Goal: Task Accomplishment & Management: Complete application form

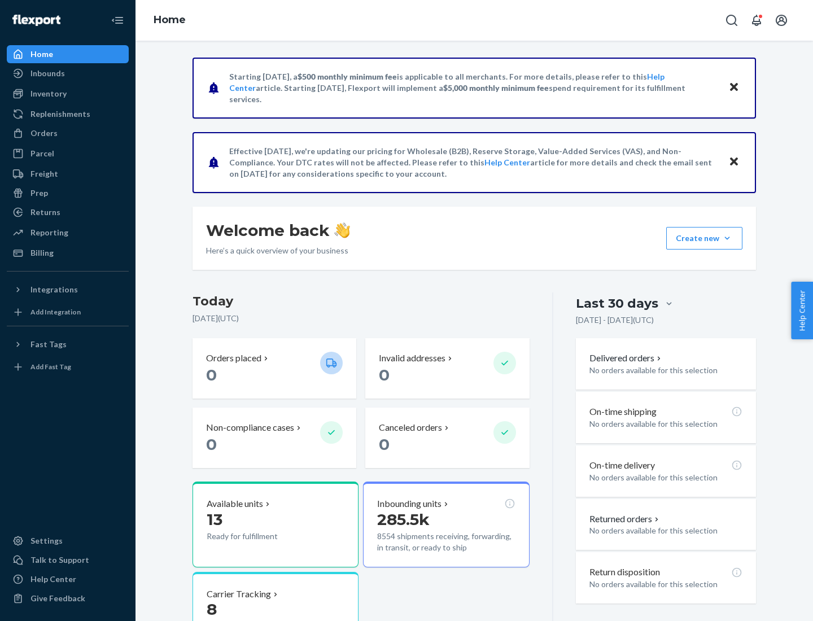
click at [727, 238] on button "Create new Create new inbound Create new order Create new product" at bounding box center [704, 238] width 76 height 23
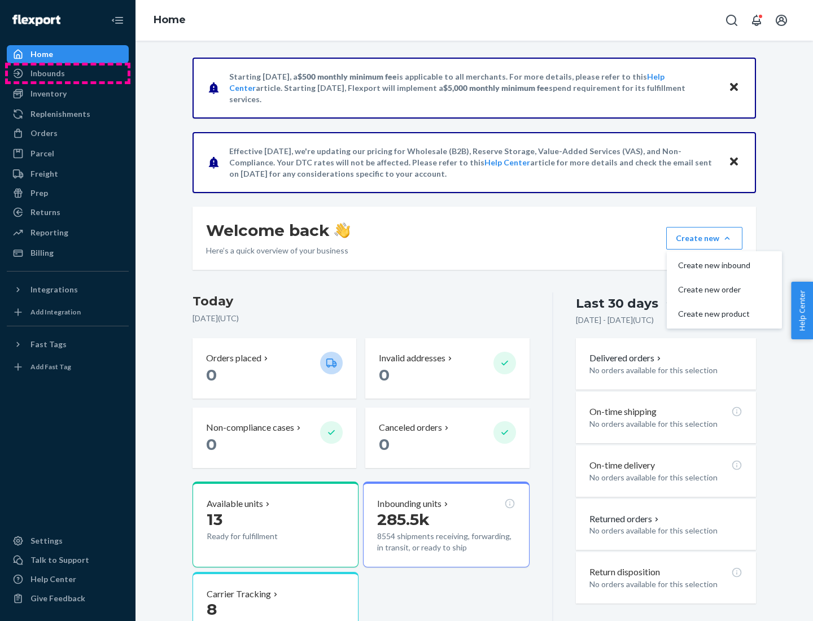
click at [68, 73] on div "Inbounds" at bounding box center [68, 73] width 120 height 16
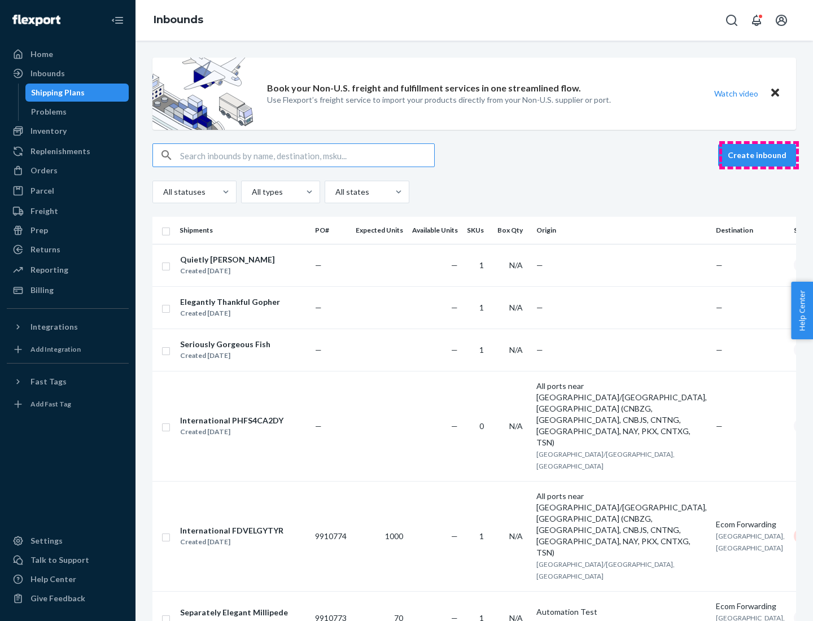
click at [758, 155] on button "Create inbound" at bounding box center [757, 155] width 78 height 23
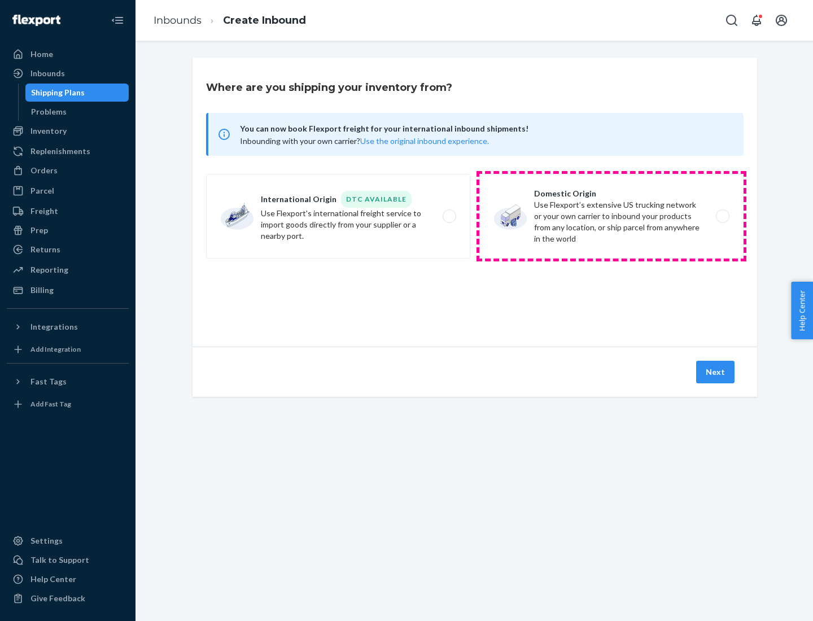
click at [611, 216] on label "Domestic Origin Use Flexport’s extensive US trucking network or your own carrie…" at bounding box center [611, 216] width 264 height 85
click at [722, 216] on input "Domestic Origin Use Flexport’s extensive US trucking network or your own carrie…" at bounding box center [725, 216] width 7 height 7
radio input "true"
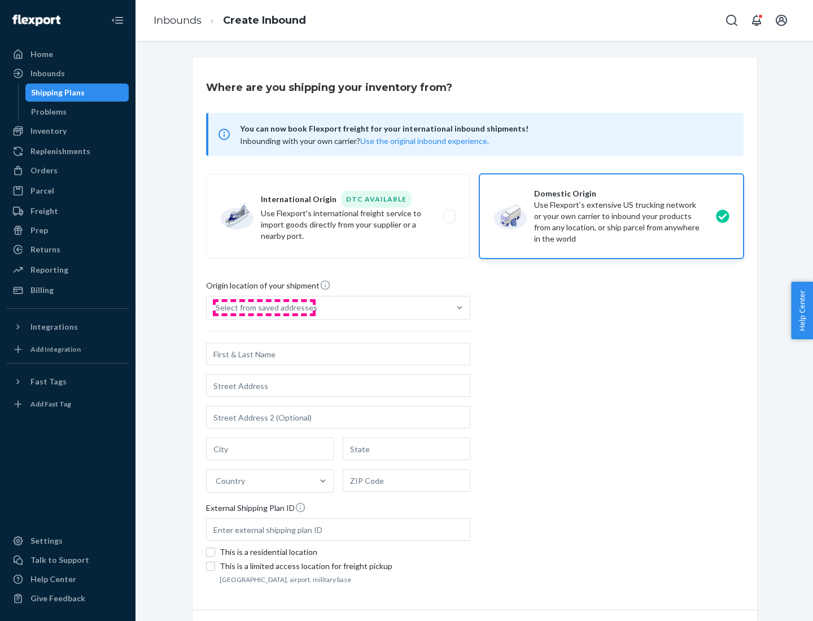
click at [264, 308] on div "Select from saved addresses" at bounding box center [267, 307] width 102 height 11
click at [217, 308] on input "Select from saved addresses" at bounding box center [216, 307] width 1 height 11
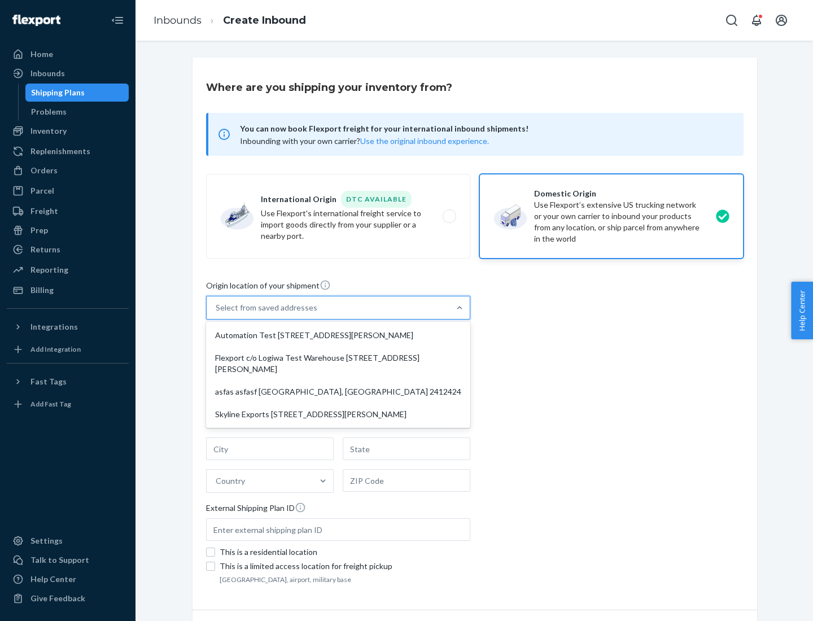
scroll to position [5, 0]
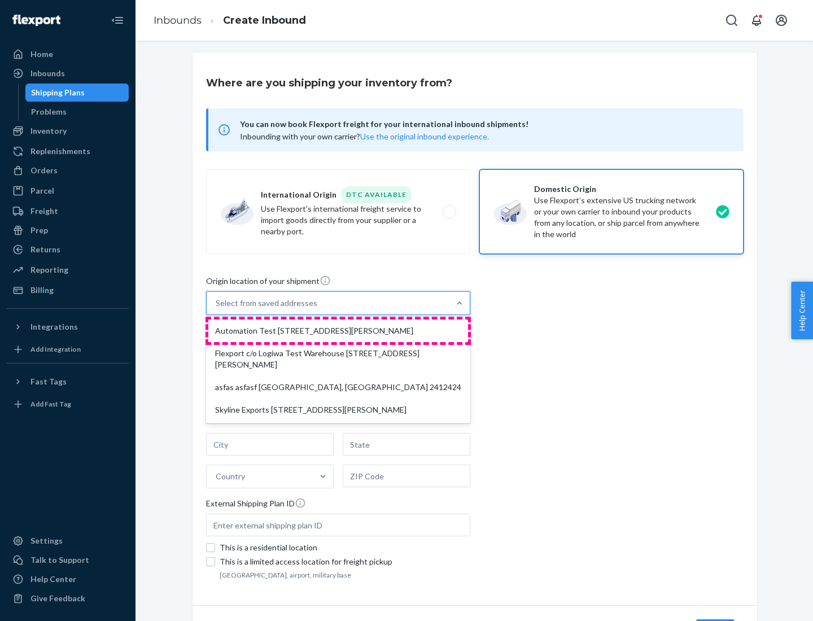
click at [338, 331] on div "Automation Test [STREET_ADDRESS][PERSON_NAME]" at bounding box center [338, 330] width 260 height 23
click at [217, 309] on input "option Automation Test [STREET_ADDRESS][PERSON_NAME] focused, 1 of 4. 4 results…" at bounding box center [216, 302] width 1 height 11
type input "Automation Test"
type input "9th Floor"
type input "[GEOGRAPHIC_DATA]"
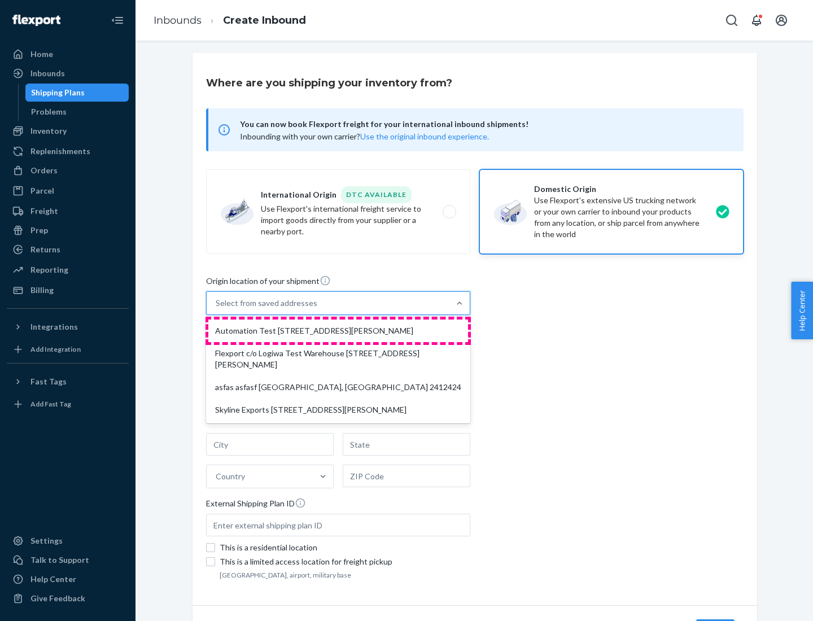
type input "CA"
type input "94104"
type input "[STREET_ADDRESS][PERSON_NAME]"
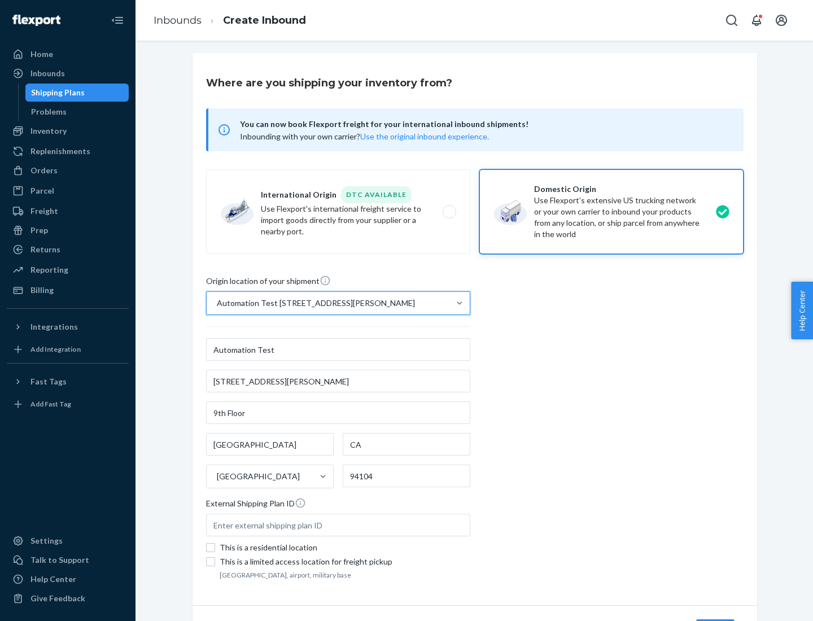
scroll to position [66, 0]
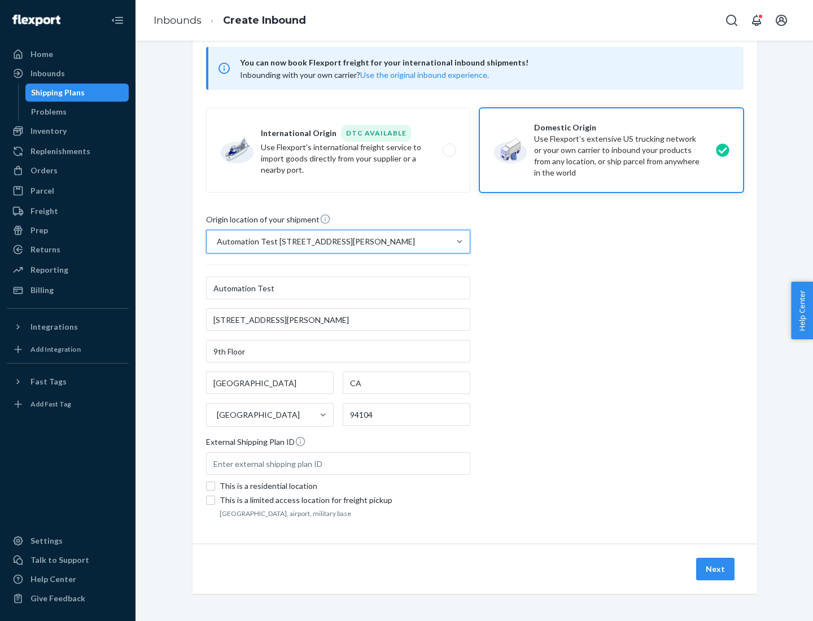
click at [716, 569] on button "Next" at bounding box center [715, 569] width 38 height 23
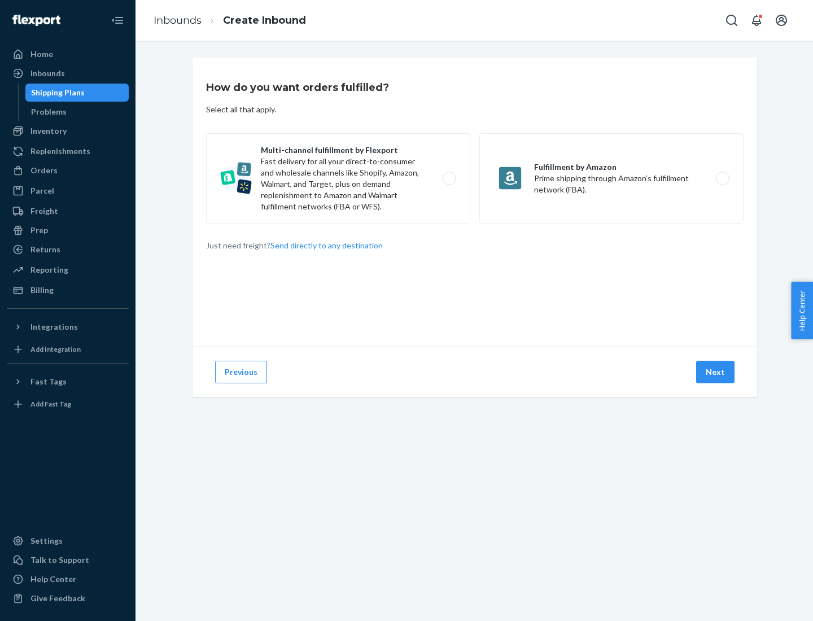
click at [338, 178] on label "Multi-channel fulfillment by Flexport Fast delivery for all your direct-to-cons…" at bounding box center [338, 178] width 264 height 90
click at [449, 178] on input "Multi-channel fulfillment by Flexport Fast delivery for all your direct-to-cons…" at bounding box center [452, 178] width 7 height 7
radio input "true"
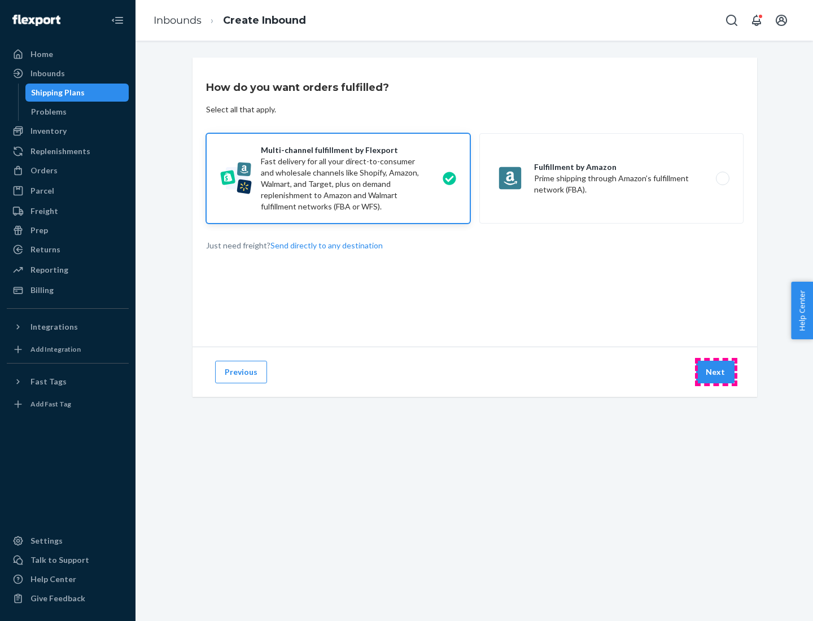
click at [716, 372] on button "Next" at bounding box center [715, 372] width 38 height 23
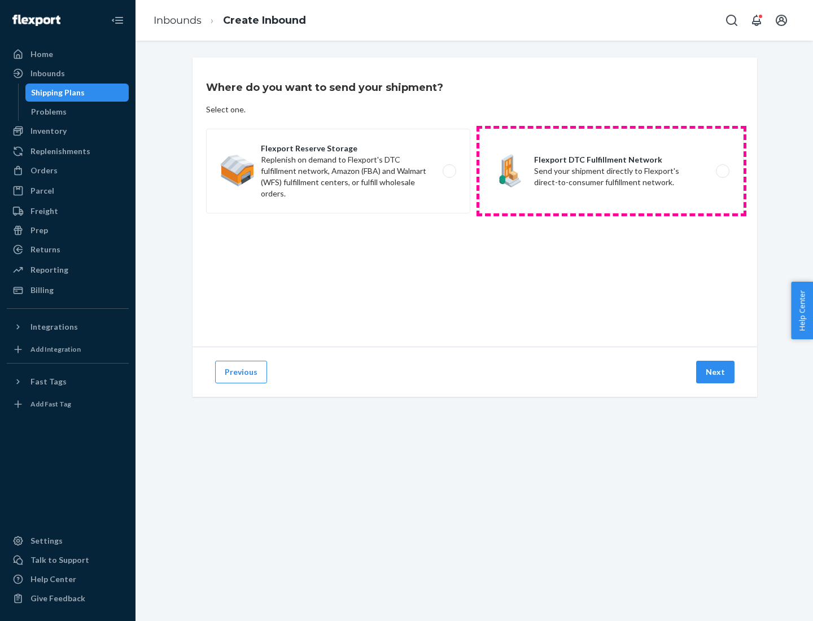
click at [611, 171] on label "Flexport DTC Fulfillment Network Send your shipment directly to Flexport's dire…" at bounding box center [611, 171] width 264 height 85
click at [722, 171] on input "Flexport DTC Fulfillment Network Send your shipment directly to Flexport's dire…" at bounding box center [725, 171] width 7 height 7
radio input "true"
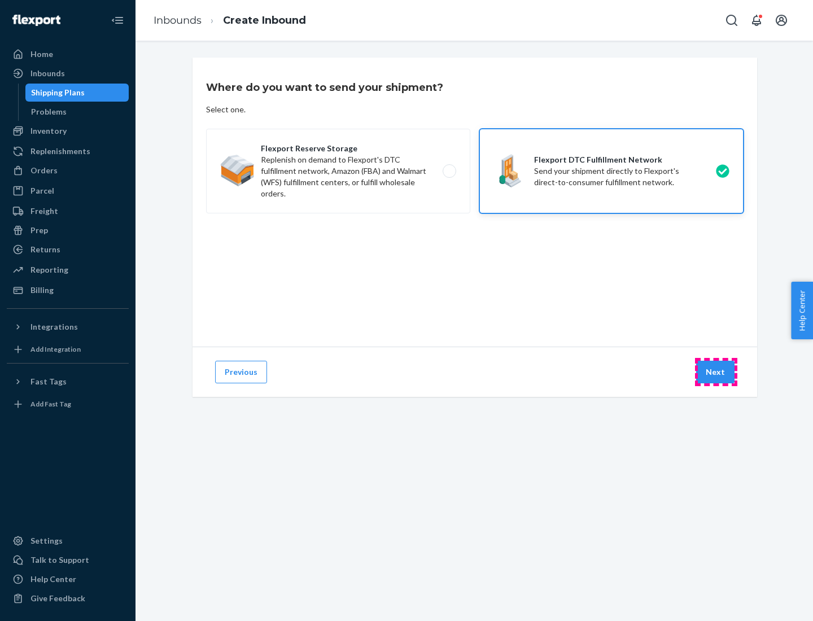
click at [716, 372] on button "Next" at bounding box center [715, 372] width 38 height 23
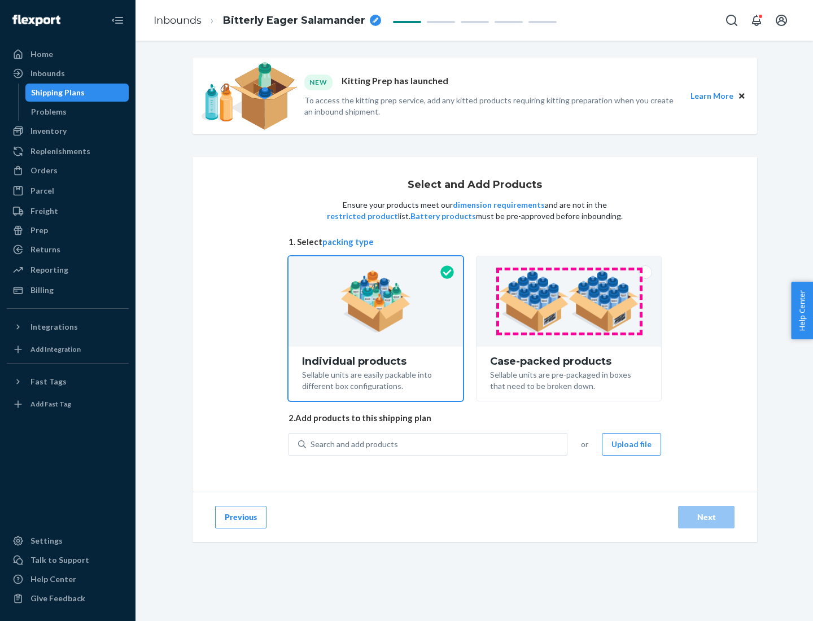
click at [569, 301] on img at bounding box center [568, 301] width 141 height 62
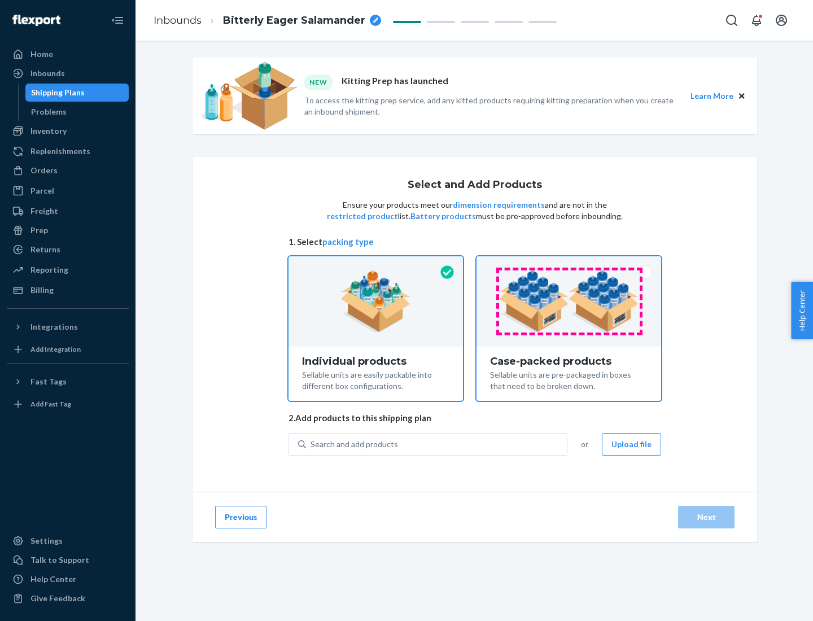
click at [569, 264] on input "Case-packed products Sellable units are pre-packaged in boxes that need to be b…" at bounding box center [568, 259] width 7 height 7
radio input "true"
radio input "false"
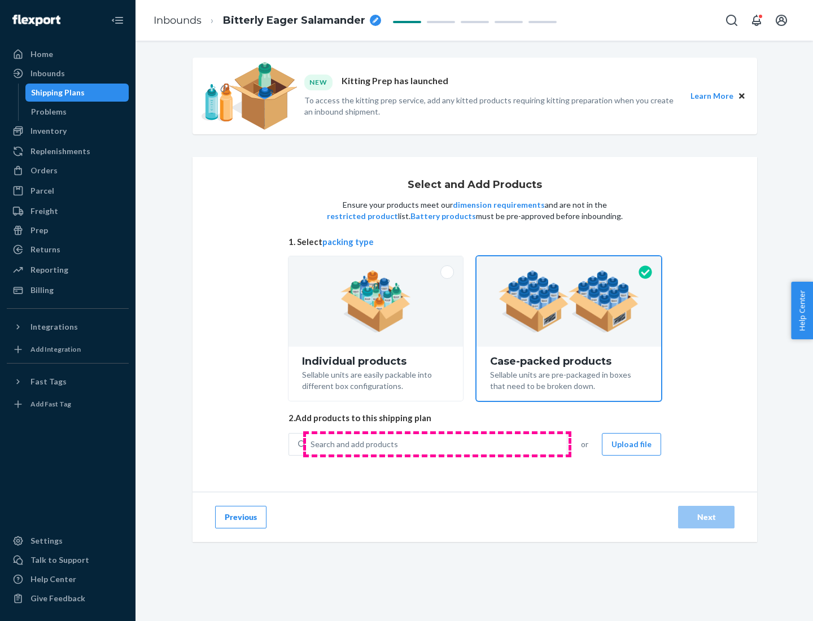
click at [437, 444] on div "Search and add products" at bounding box center [436, 444] width 261 height 20
click at [311, 444] on input "Search and add products" at bounding box center [310, 443] width 1 height 11
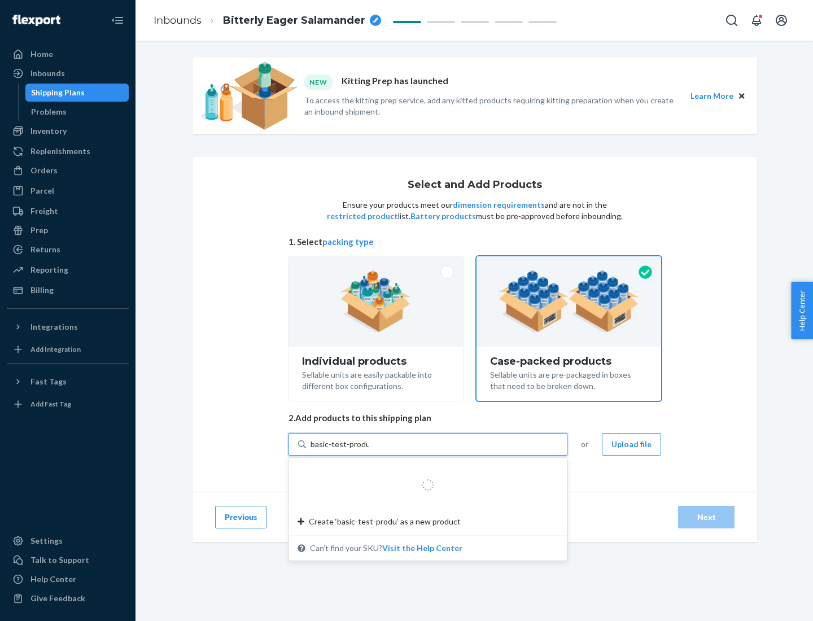
type input "basic-test-product-1"
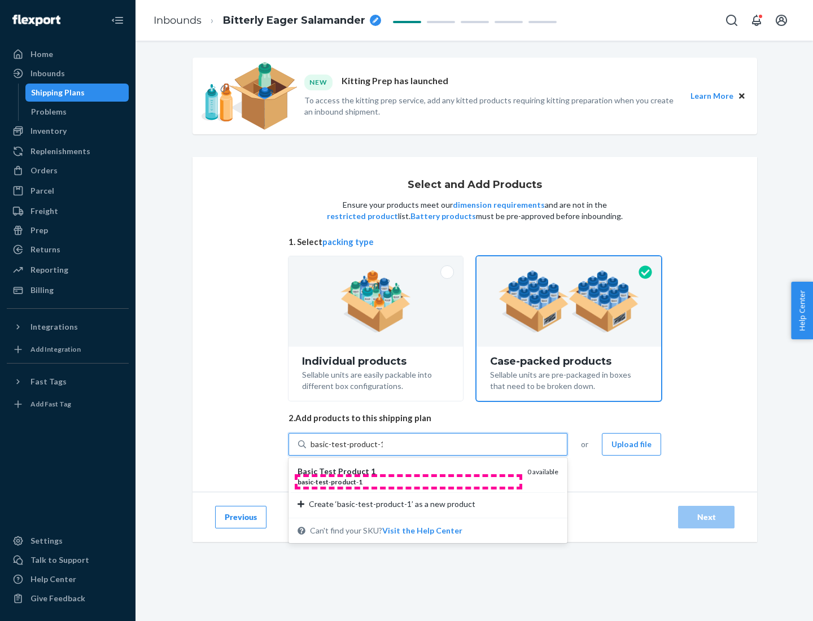
click at [408, 481] on div "basic - test - product - 1" at bounding box center [407, 482] width 221 height 10
click at [383, 450] on input "basic-test-product-1" at bounding box center [346, 443] width 72 height 11
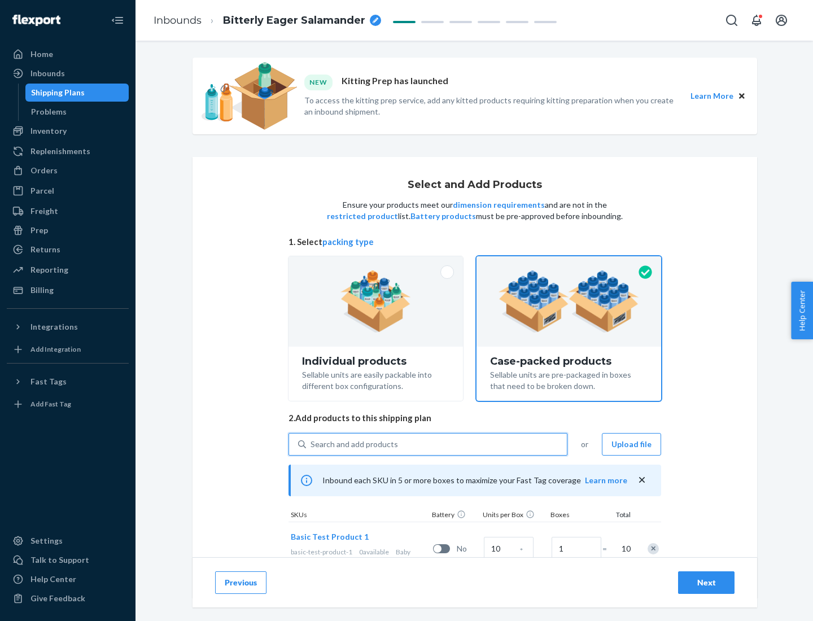
scroll to position [41, 0]
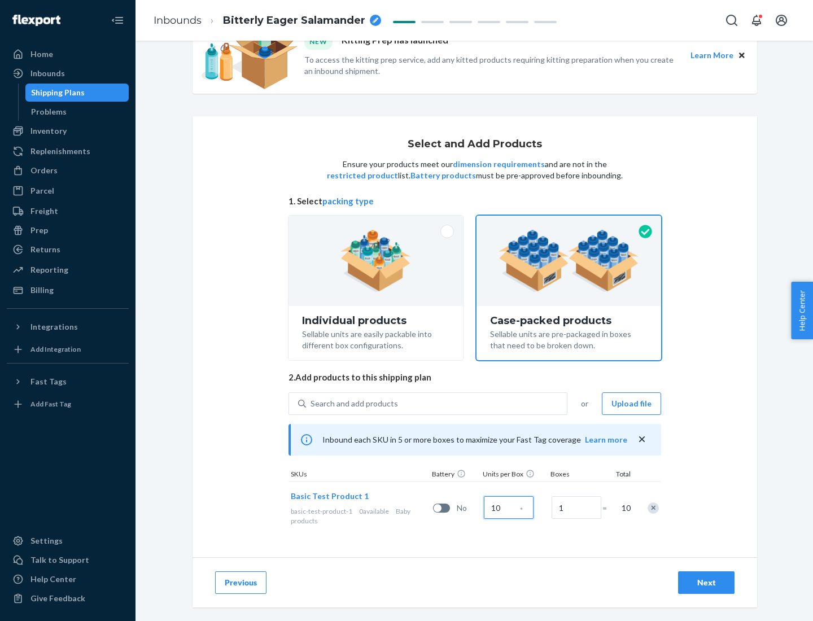
type input "10"
type input "7"
click at [706, 582] on div "Next" at bounding box center [705, 582] width 37 height 11
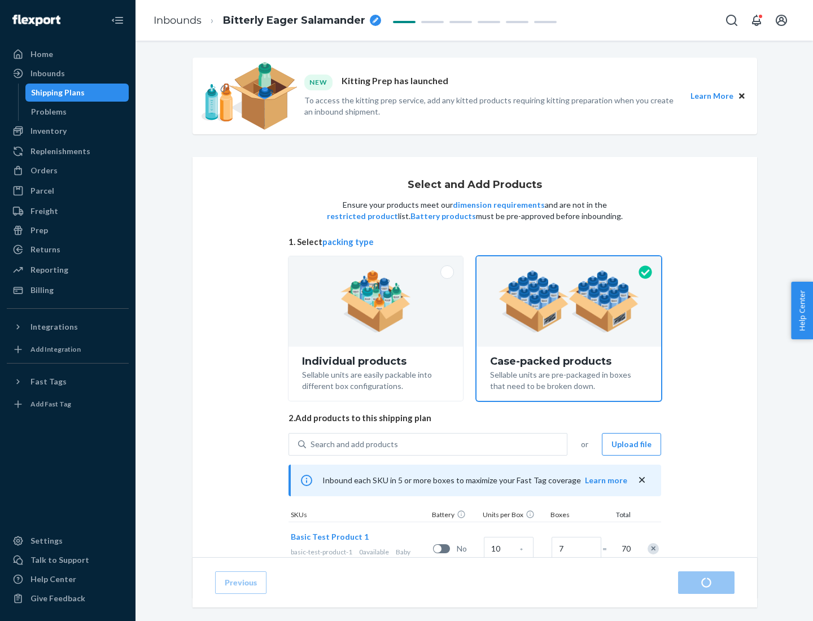
radio input "true"
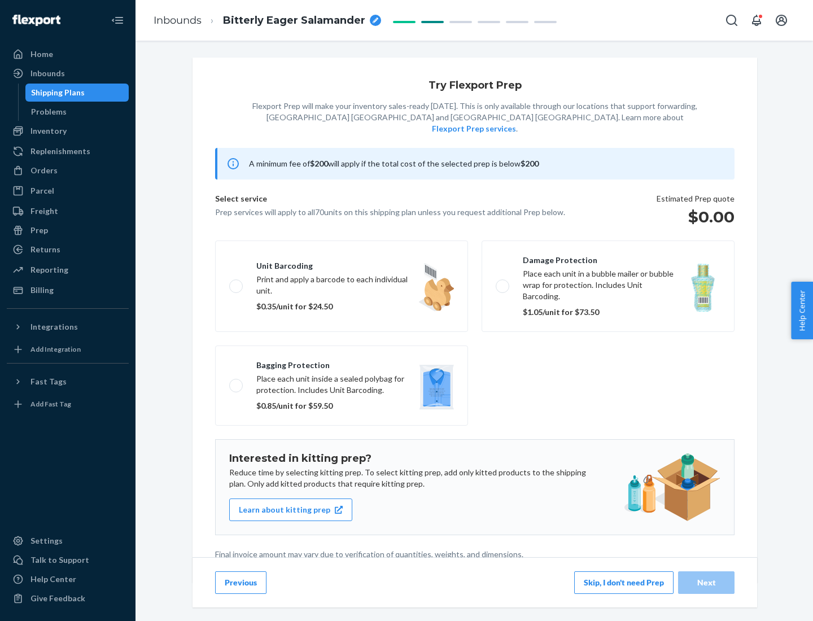
scroll to position [3, 0]
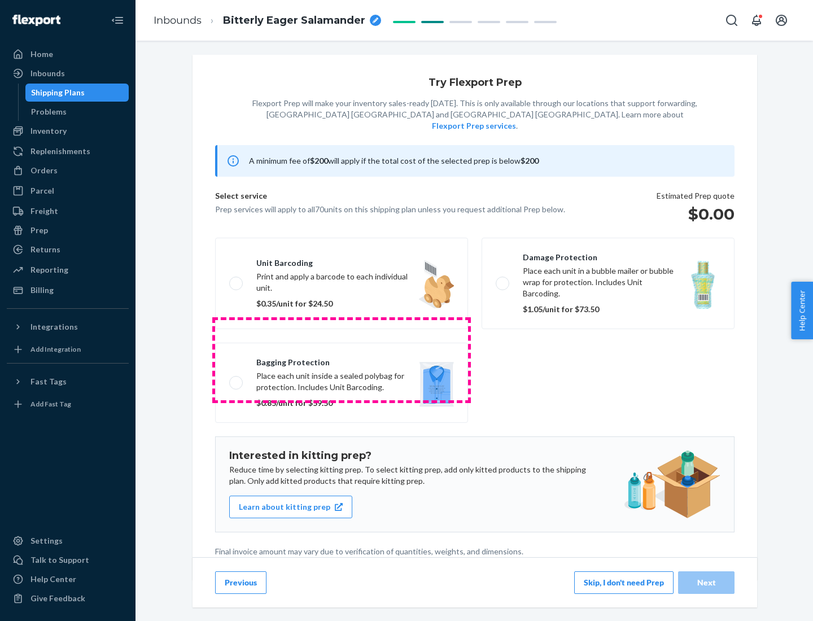
click at [341, 359] on label "Bagging protection Place each unit inside a sealed polybag for protection. Incl…" at bounding box center [341, 383] width 253 height 80
click at [236, 379] on input "Bagging protection Place each unit inside a sealed polybag for protection. Incl…" at bounding box center [232, 382] width 7 height 7
checkbox input "true"
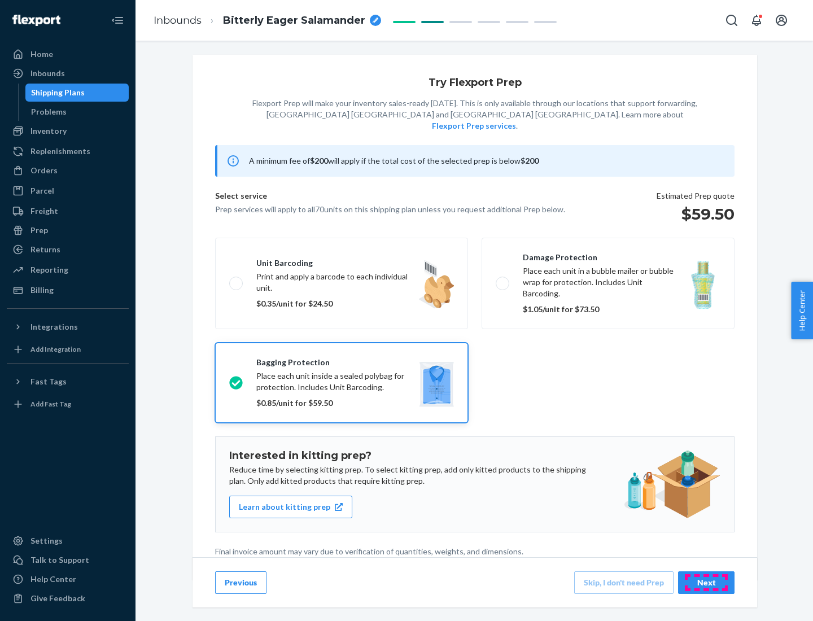
click at [706, 582] on div "Next" at bounding box center [705, 582] width 37 height 11
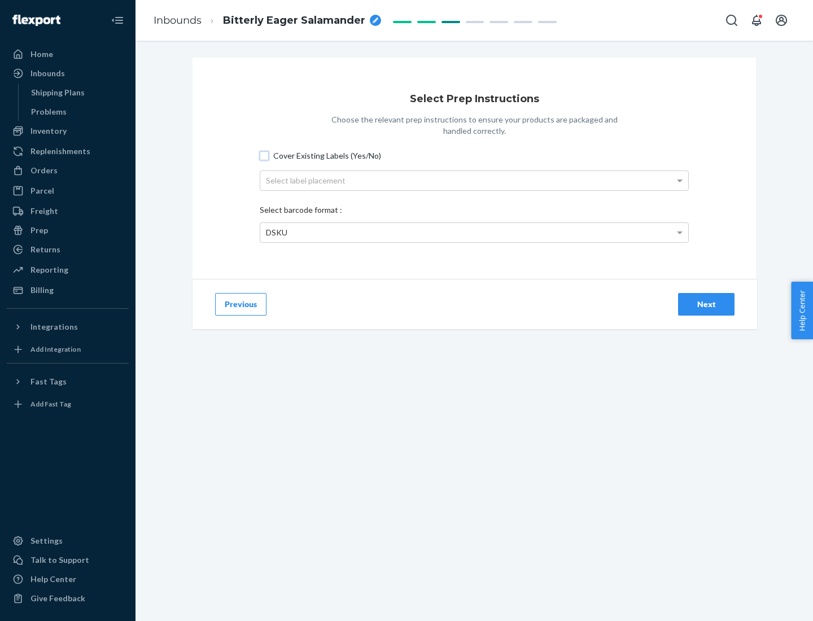
click at [264, 155] on input "Cover Existing Labels (Yes/No)" at bounding box center [264, 155] width 9 height 9
checkbox input "true"
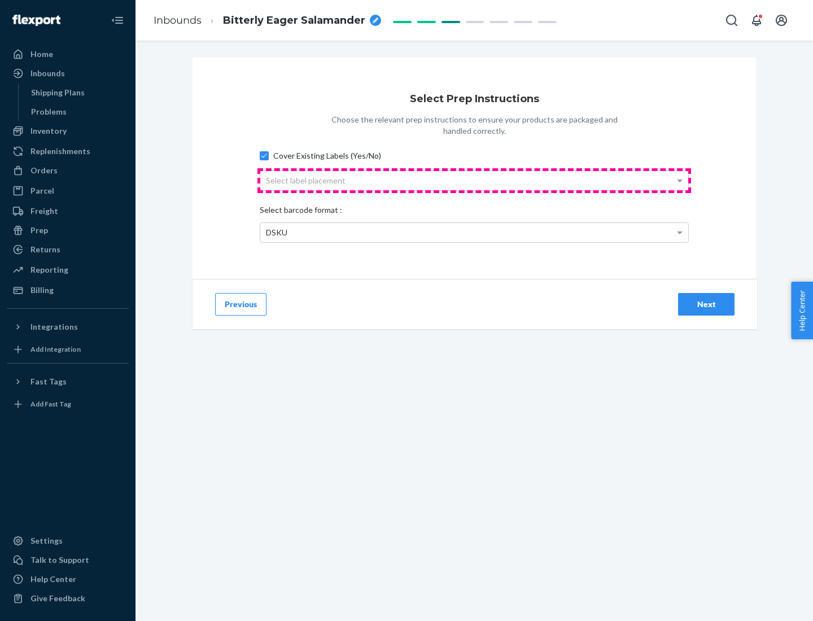
click at [474, 180] on div "Select label placement" at bounding box center [474, 180] width 428 height 19
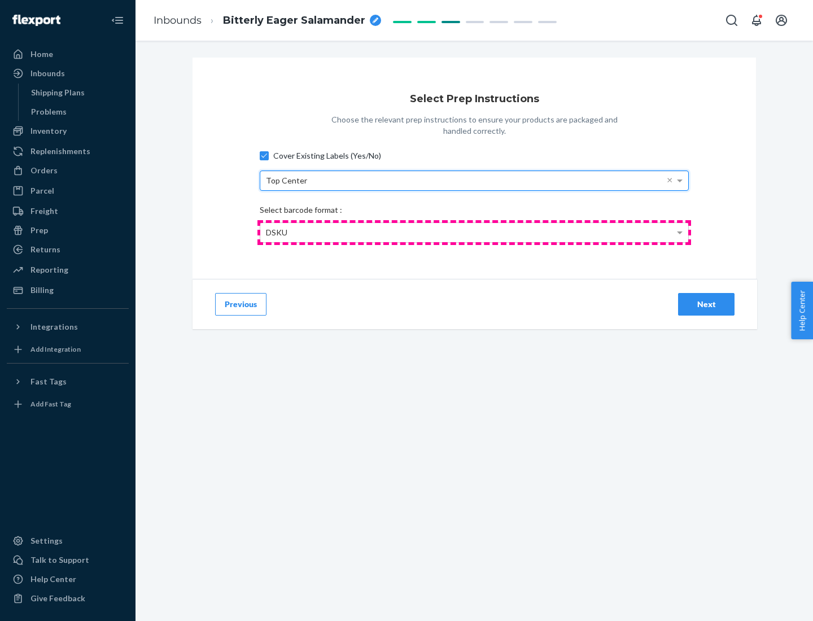
click at [474, 232] on div "DSKU" at bounding box center [474, 232] width 428 height 19
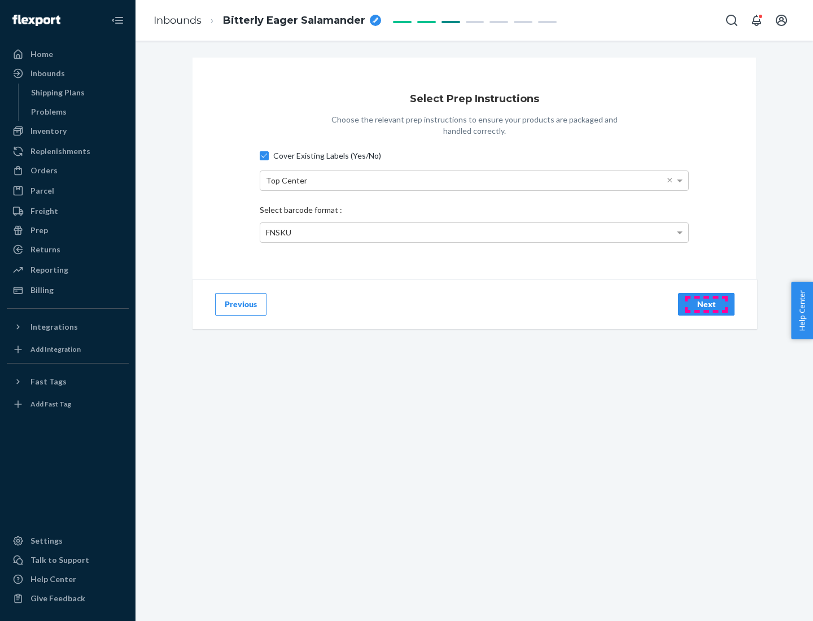
click at [706, 304] on div "Next" at bounding box center [705, 304] width 37 height 11
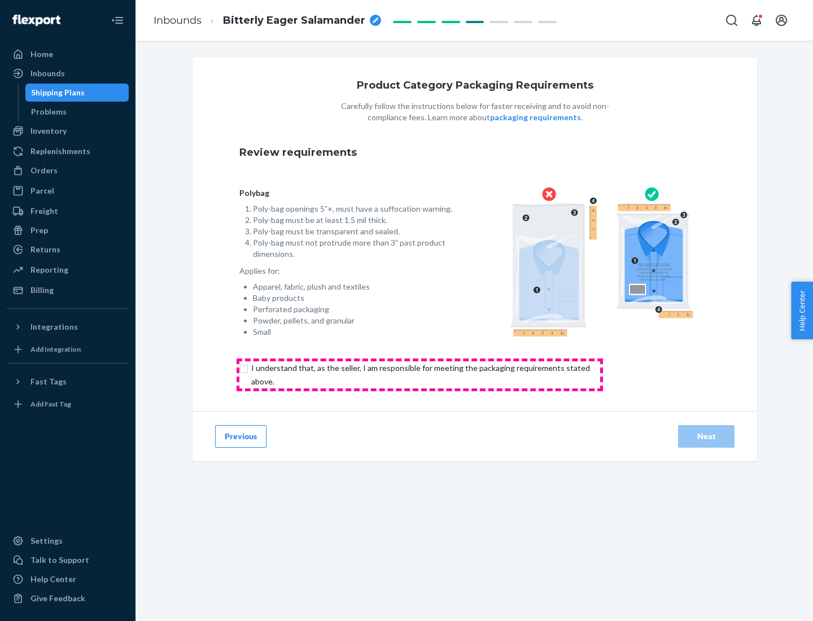
click at [419, 374] on input "checkbox" at bounding box center [426, 374] width 375 height 27
checkbox input "true"
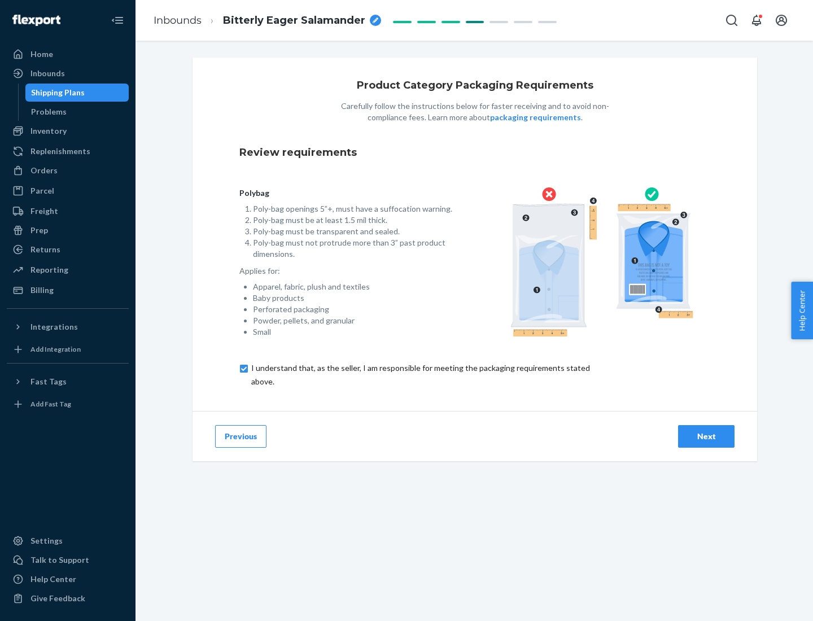
click at [706, 436] on div "Next" at bounding box center [705, 436] width 37 height 11
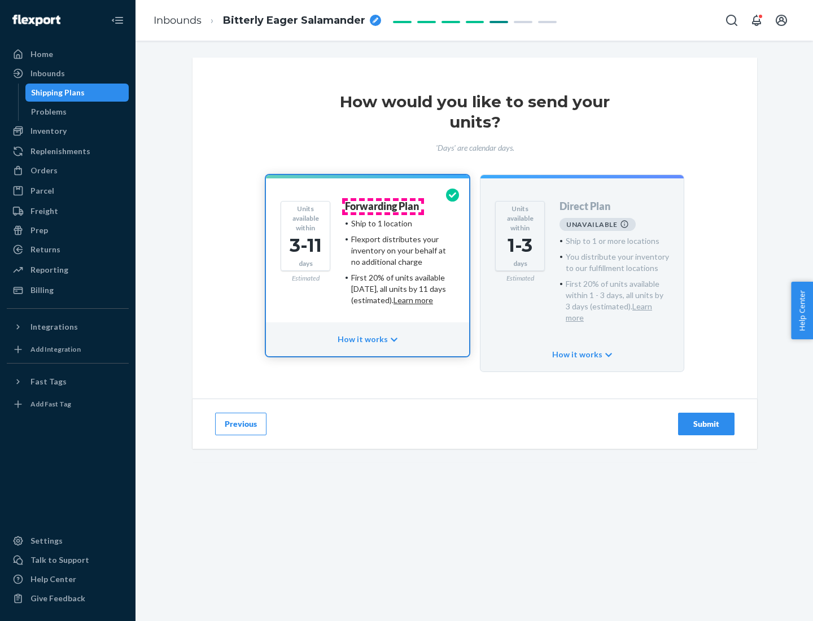
click at [383, 206] on h4 "Forwarding Plan" at bounding box center [382, 206] width 74 height 11
click at [706, 418] on div "Submit" at bounding box center [705, 423] width 37 height 11
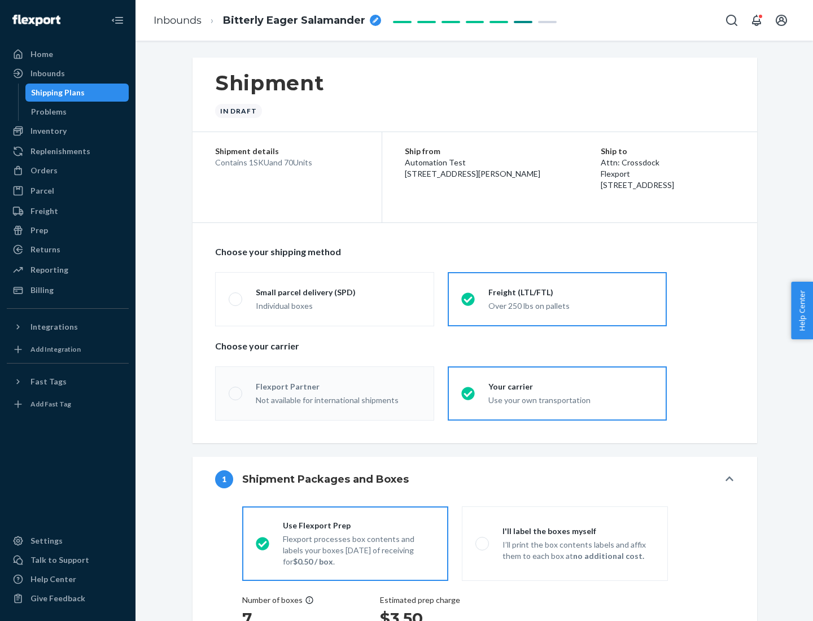
radio input "true"
radio input "false"
radio input "true"
radio input "false"
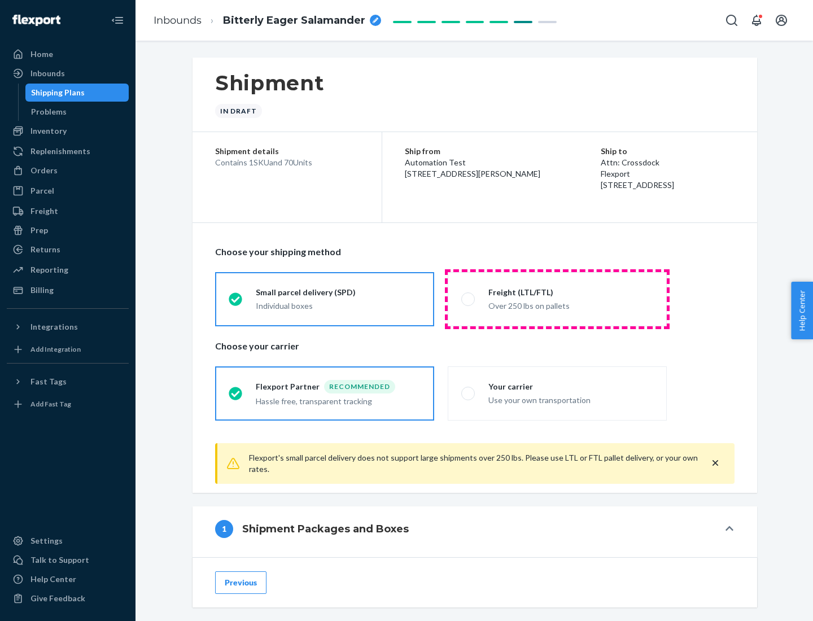
click at [557, 299] on div "Over 250 lbs on pallets" at bounding box center [570, 305] width 165 height 14
click at [468, 299] on input "Freight (LTL/FTL) Over 250 lbs on pallets" at bounding box center [464, 298] width 7 height 7
radio input "true"
radio input "false"
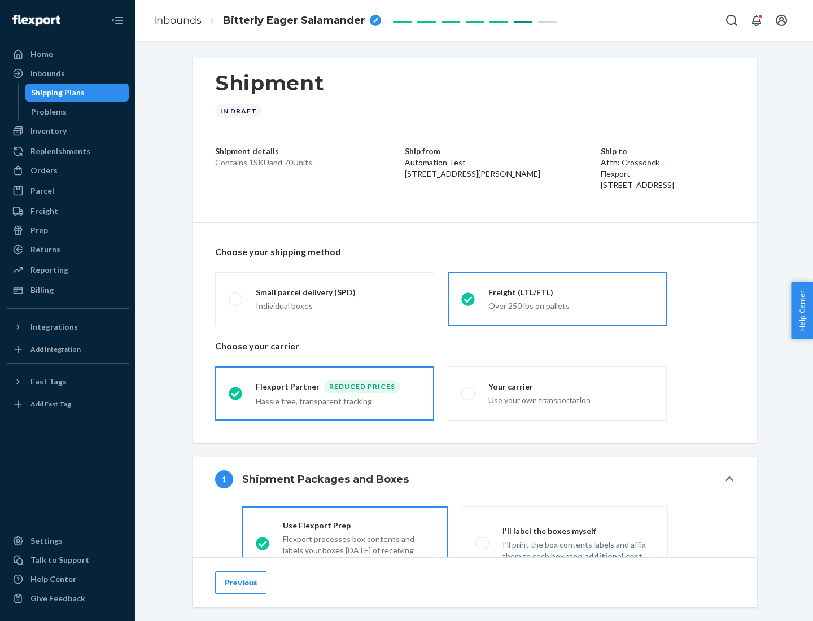
scroll to position [63, 0]
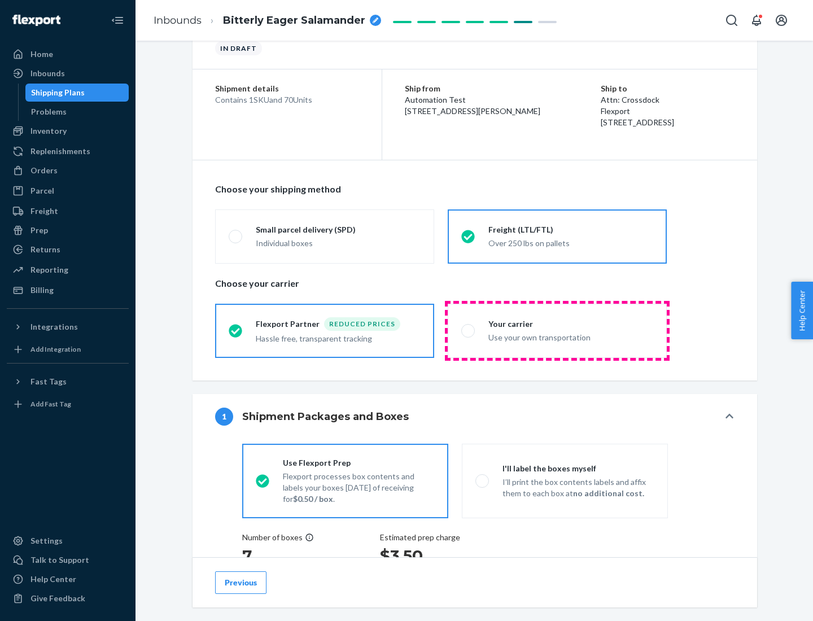
click at [557, 330] on div "Use your own transportation" at bounding box center [570, 337] width 165 height 14
click at [468, 330] on input "Your carrier Use your own transportation" at bounding box center [464, 330] width 7 height 7
radio input "true"
radio input "false"
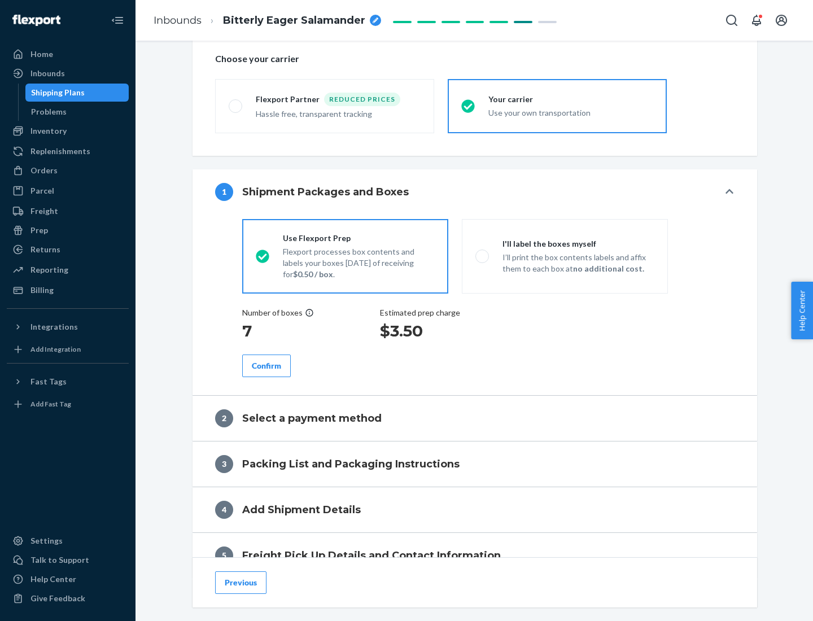
scroll to position [213, 0]
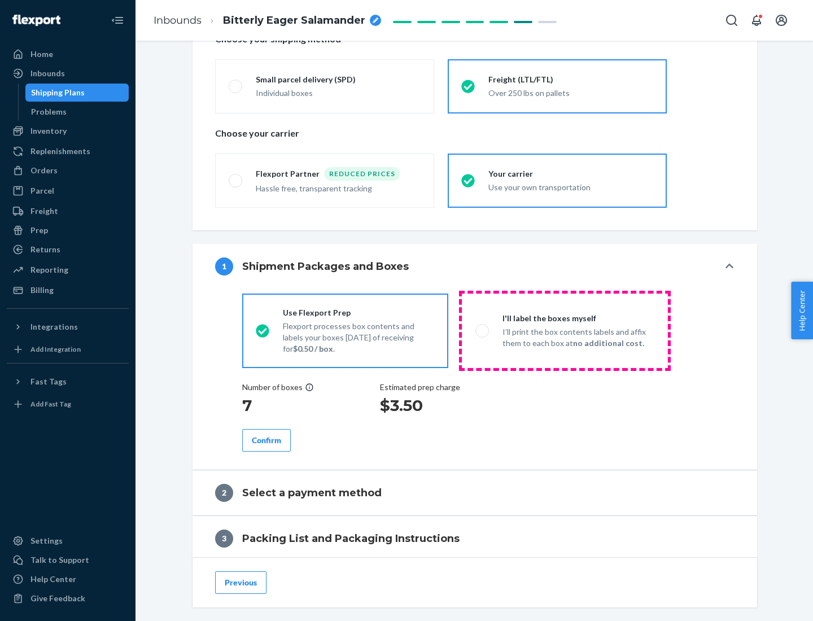
click at [564, 330] on p "I’ll print the box contents labels and affix them to each box at no additional …" at bounding box center [578, 337] width 152 height 23
click at [482, 330] on input "I'll label the boxes myself I’ll print the box contents labels and affix them t…" at bounding box center [478, 330] width 7 height 7
radio input "true"
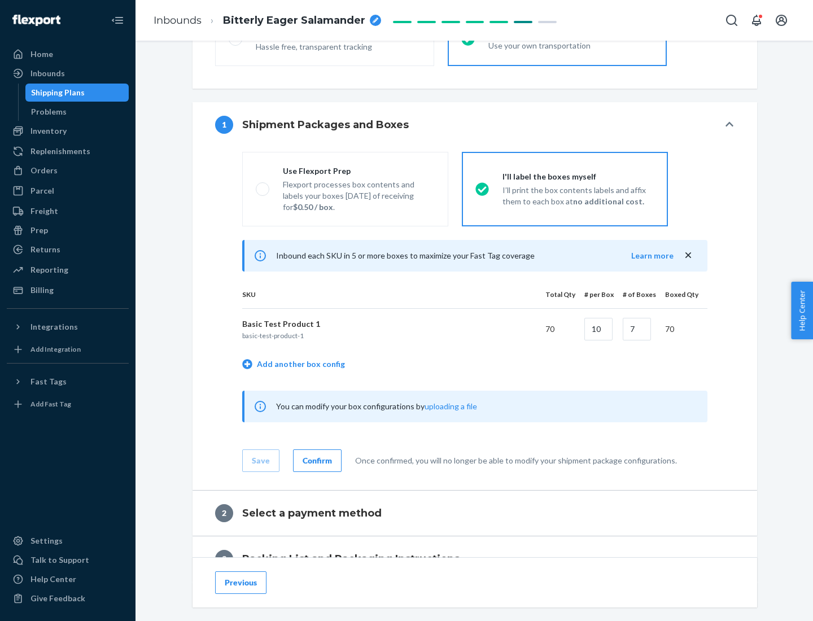
scroll to position [195, 0]
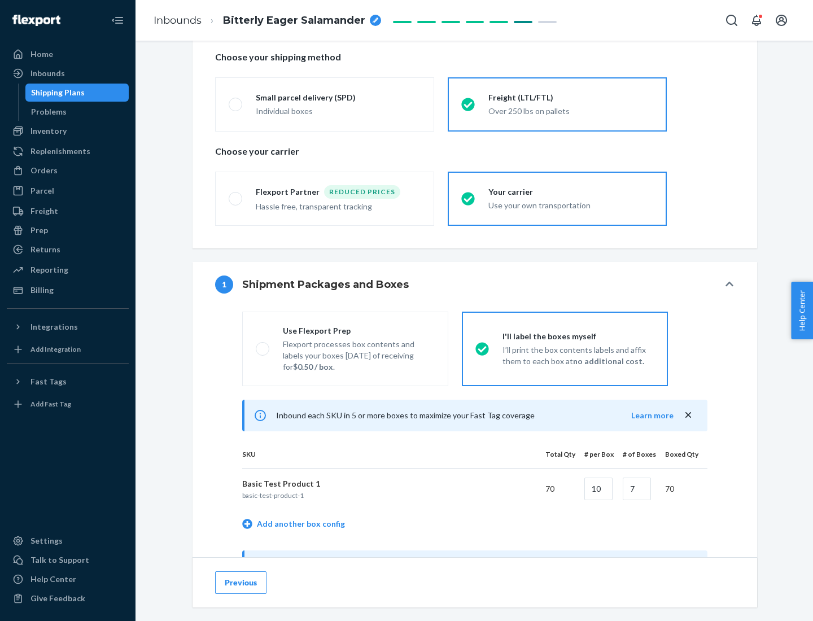
click at [358, 330] on div "Use Flexport Prep" at bounding box center [359, 330] width 152 height 11
click at [263, 345] on input "Use Flexport Prep Flexport processes box contents and labels your boxes [DATE] …" at bounding box center [259, 348] width 7 height 7
radio input "true"
radio input "false"
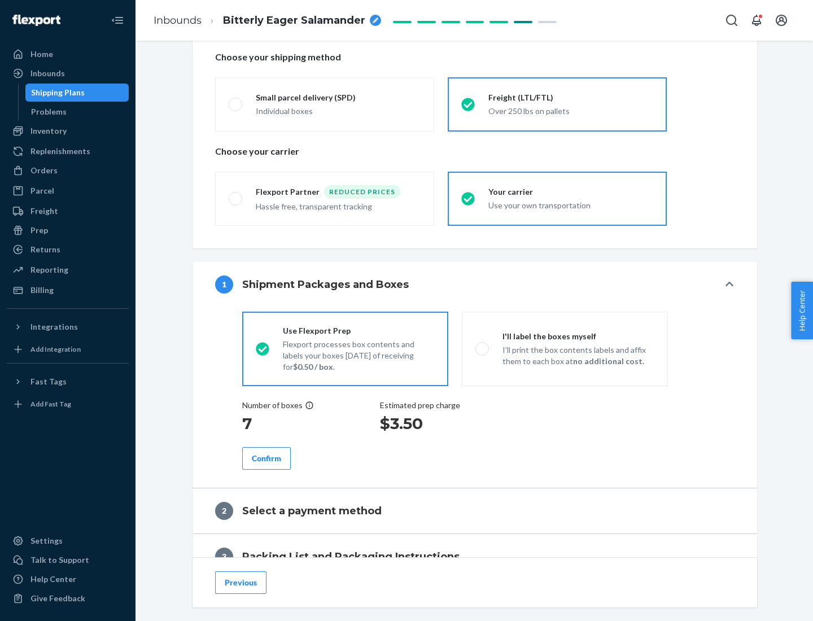
scroll to position [322, 0]
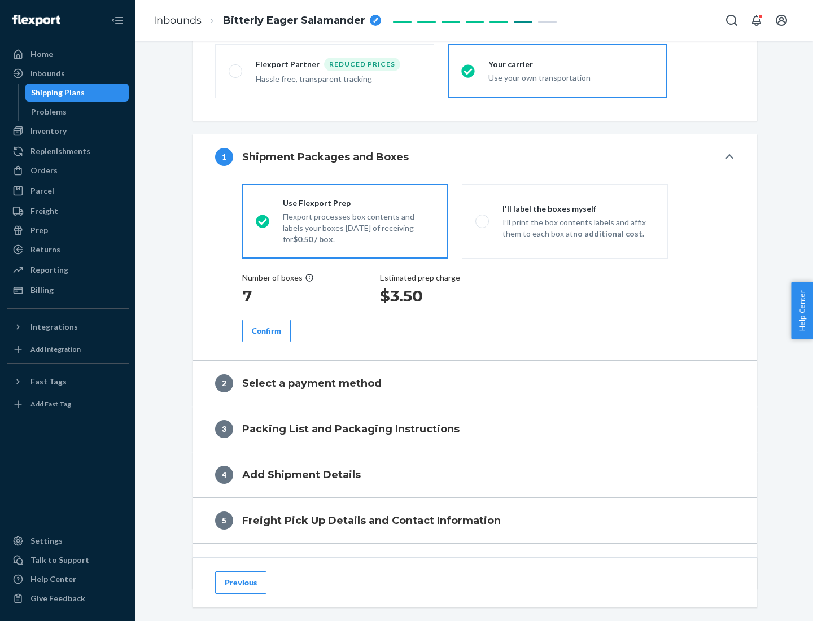
click at [266, 330] on div "Confirm" at bounding box center [266, 330] width 29 height 11
radio input "false"
